Goal: Information Seeking & Learning: Learn about a topic

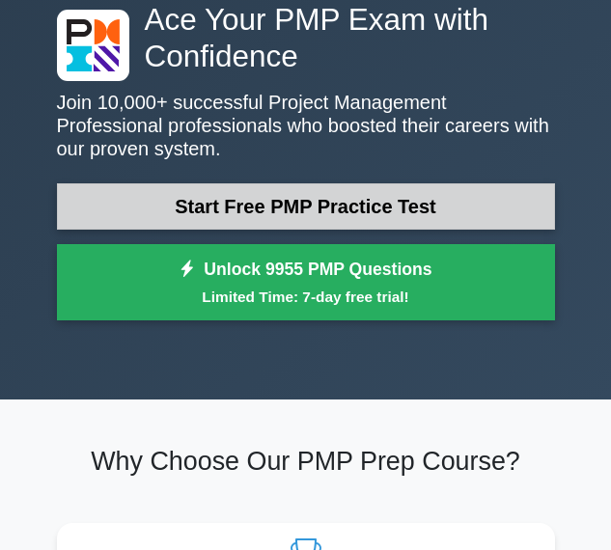
click at [314, 208] on link "Start Free PMP Practice Test" at bounding box center [306, 206] width 498 height 46
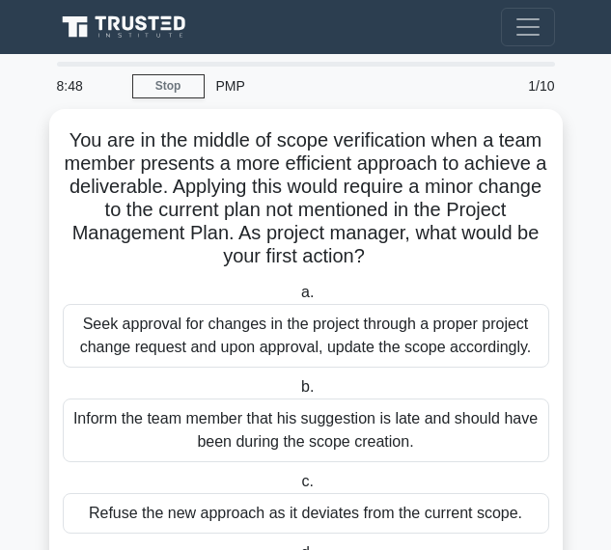
click at [211, 82] on div "PMP" at bounding box center [342, 86] width 275 height 39
click at [226, 86] on div "PMP" at bounding box center [342, 86] width 275 height 39
click at [182, 86] on link "Stop" at bounding box center [168, 86] width 72 height 24
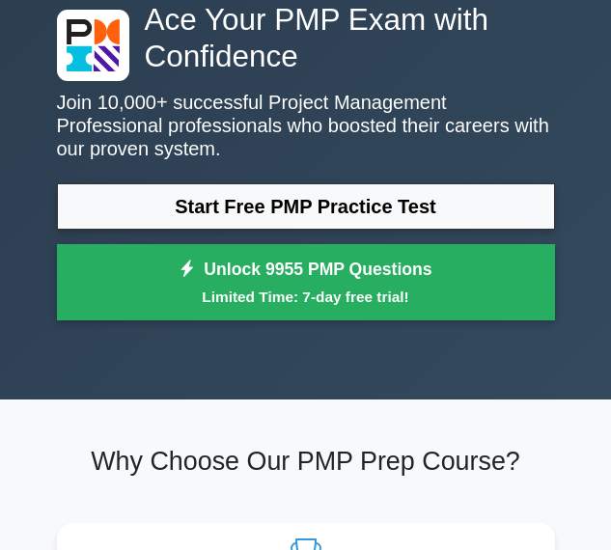
scroll to position [98, 0]
